Goal: Task Accomplishment & Management: Complete application form

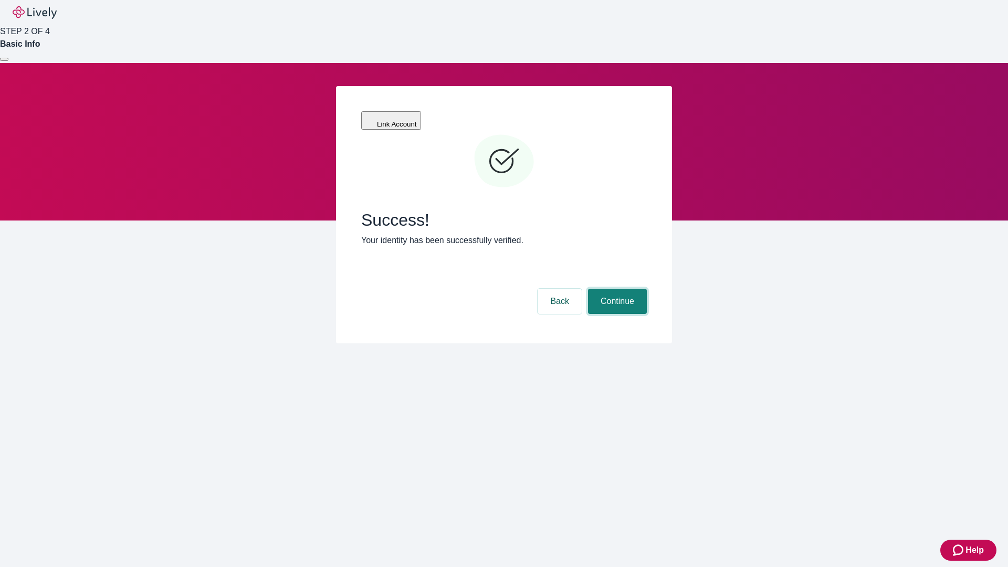
click at [616, 289] on button "Continue" at bounding box center [617, 301] width 59 height 25
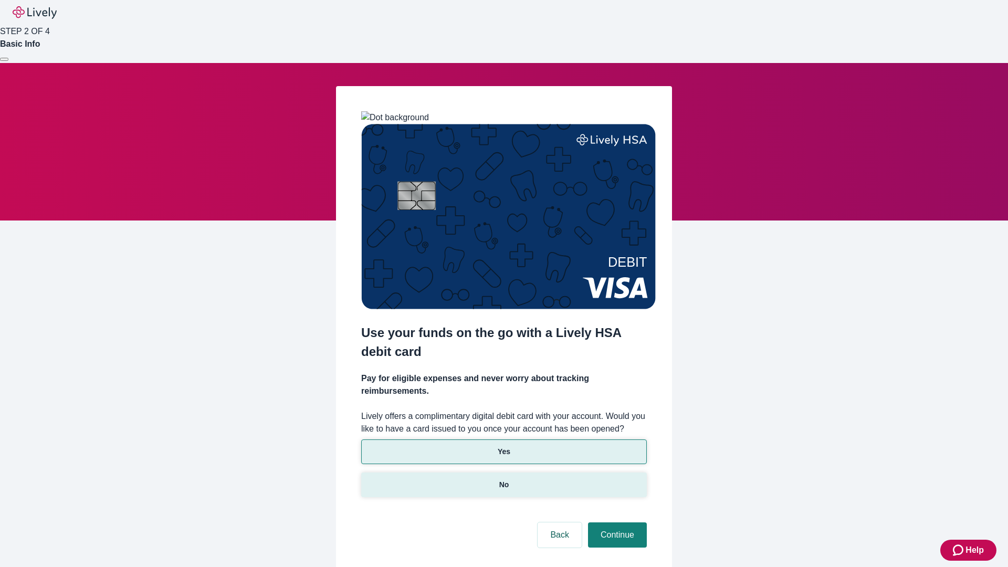
click at [503, 479] on p "No" at bounding box center [504, 484] width 10 height 11
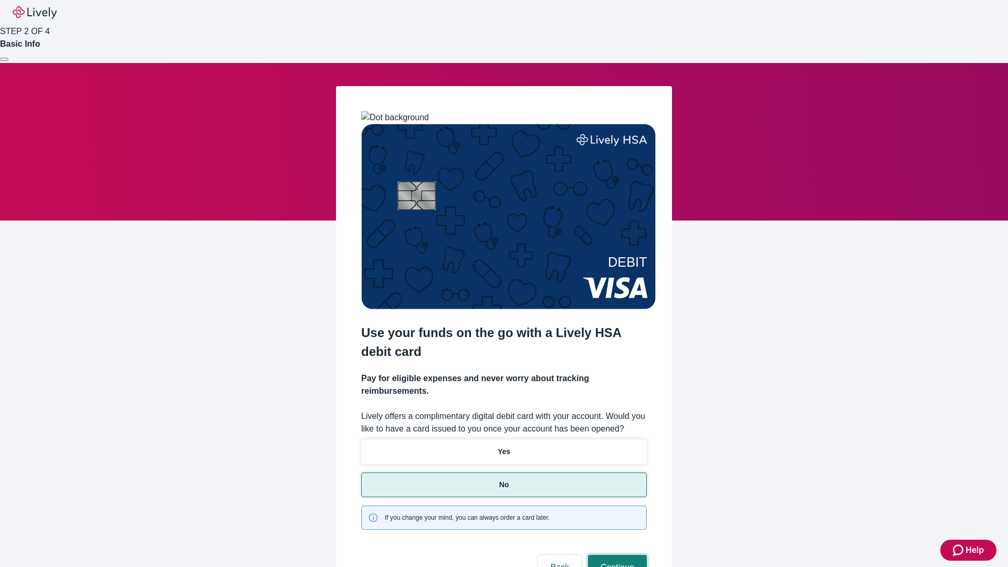
click at [616, 555] on button "Continue" at bounding box center [617, 567] width 59 height 25
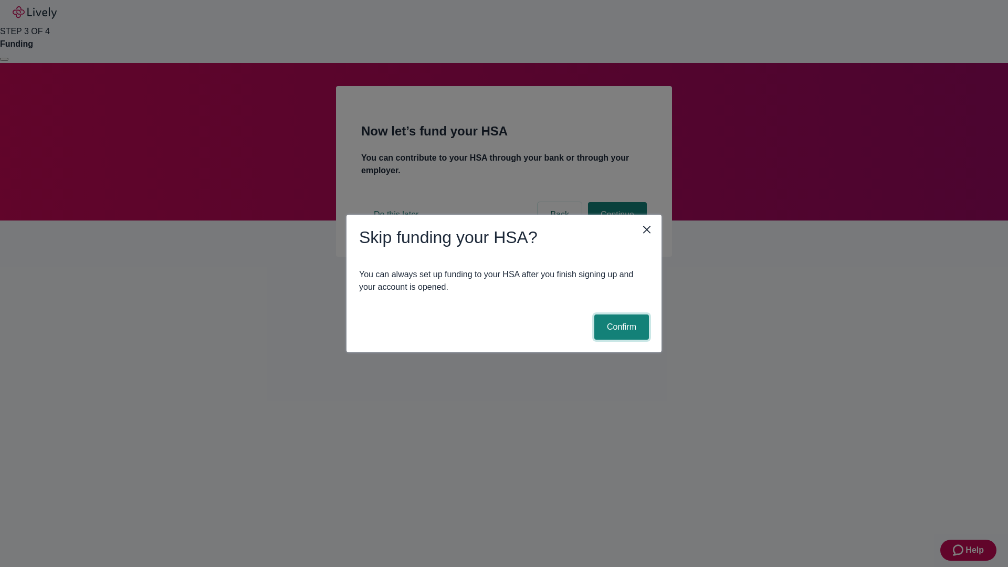
click at [620, 327] on button "Confirm" at bounding box center [621, 326] width 55 height 25
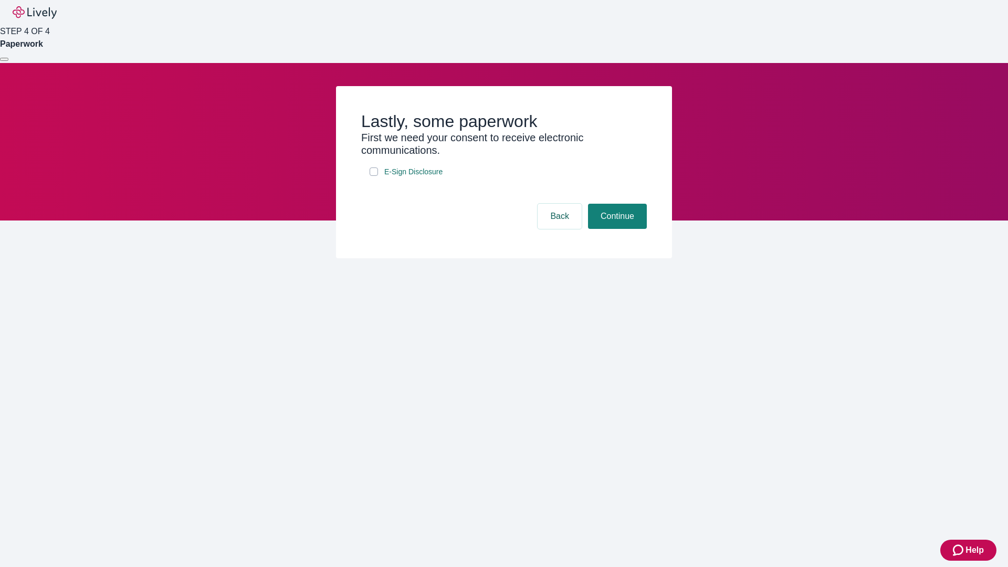
click at [374, 176] on input "E-Sign Disclosure" at bounding box center [374, 171] width 8 height 8
checkbox input "true"
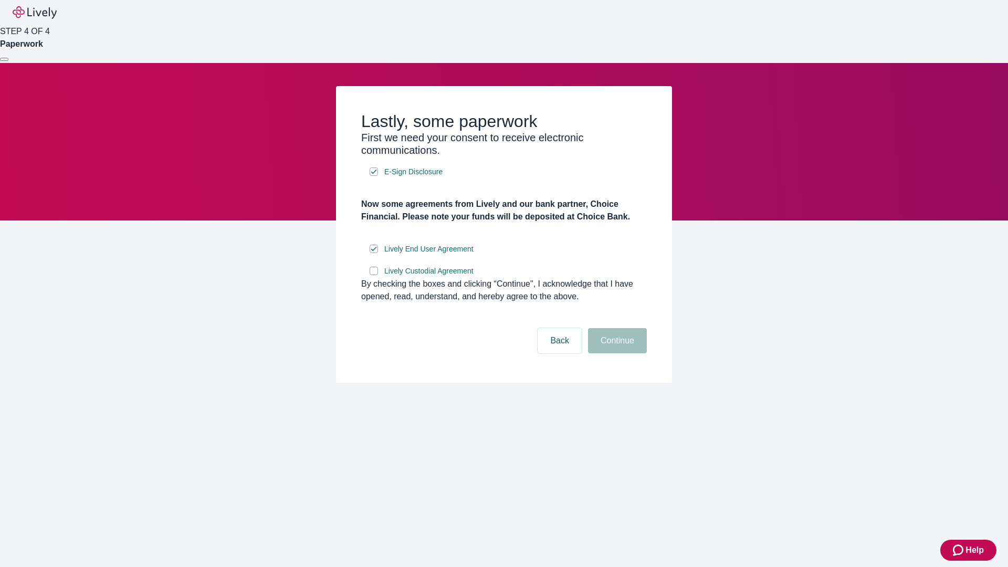
click at [374, 275] on input "Lively Custodial Agreement" at bounding box center [374, 271] width 8 height 8
checkbox input "true"
click at [616, 353] on button "Continue" at bounding box center [617, 340] width 59 height 25
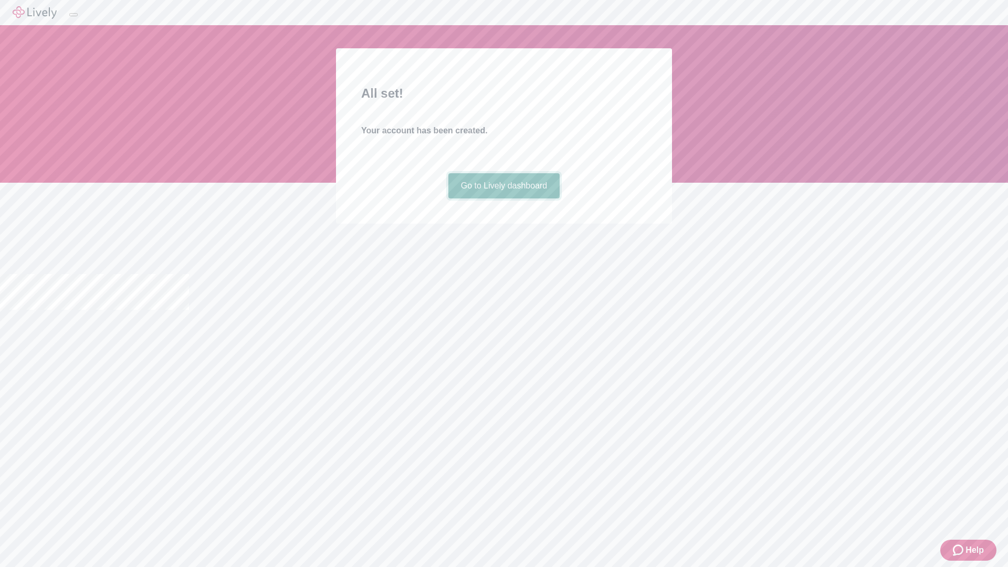
click at [503, 198] on link "Go to Lively dashboard" at bounding box center [504, 185] width 112 height 25
